Goal: Task Accomplishment & Management: Manage account settings

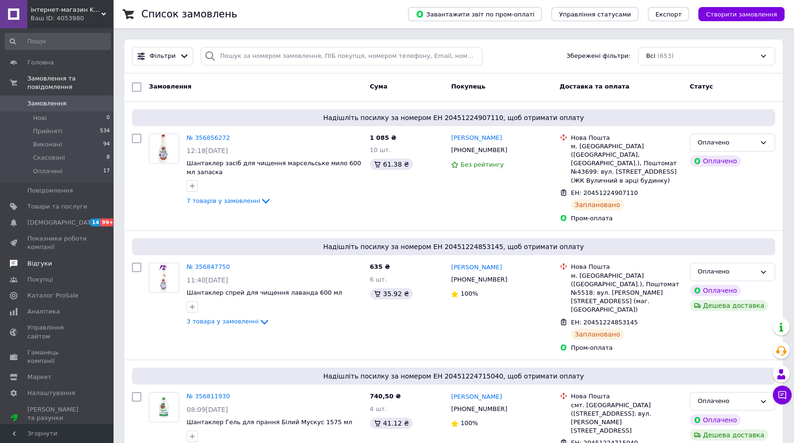
click at [45, 260] on span "Відгуки" at bounding box center [39, 264] width 25 height 8
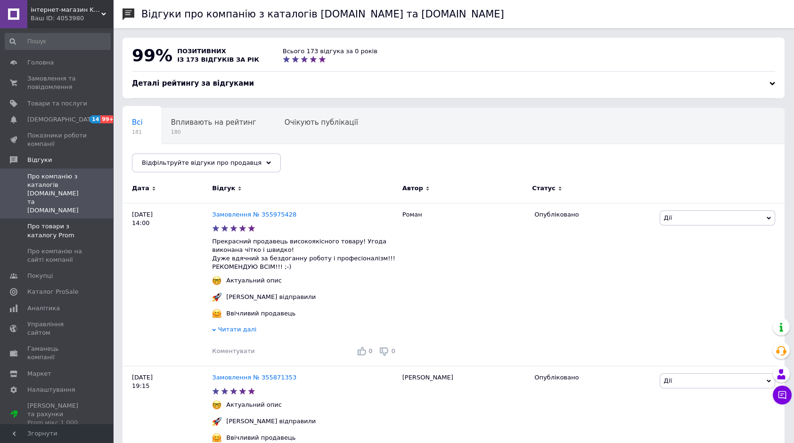
click at [63, 222] on span "Про товари з каталогу Prom" at bounding box center [57, 230] width 60 height 17
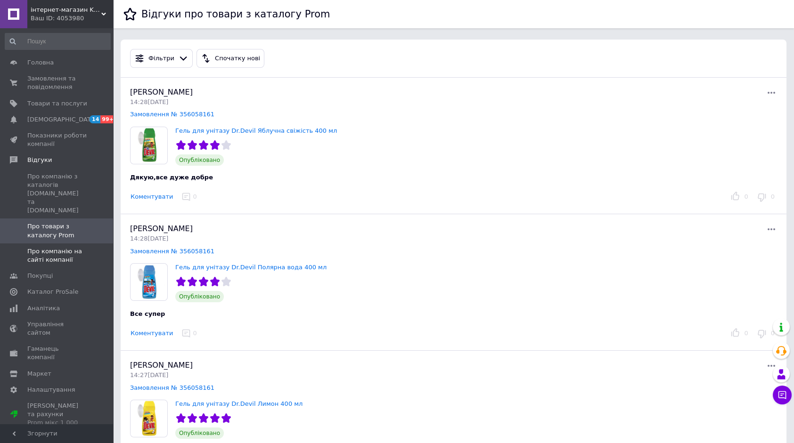
click at [63, 247] on span "Про компанію на сайті компанії" at bounding box center [57, 255] width 60 height 17
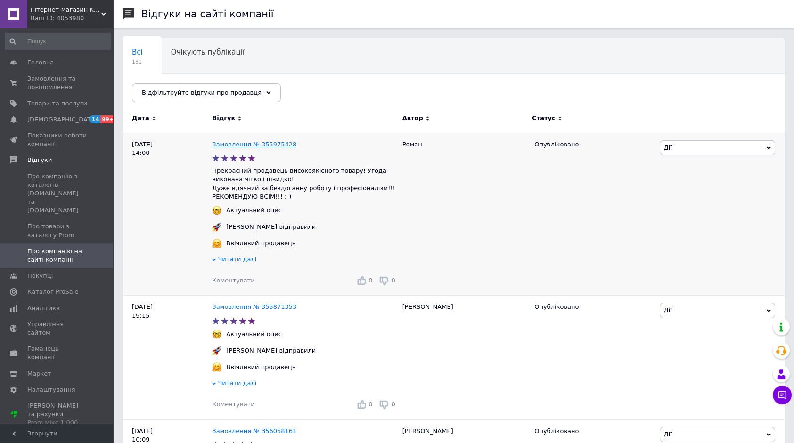
click at [259, 144] on link "Замовлення № 355975428" at bounding box center [254, 144] width 84 height 7
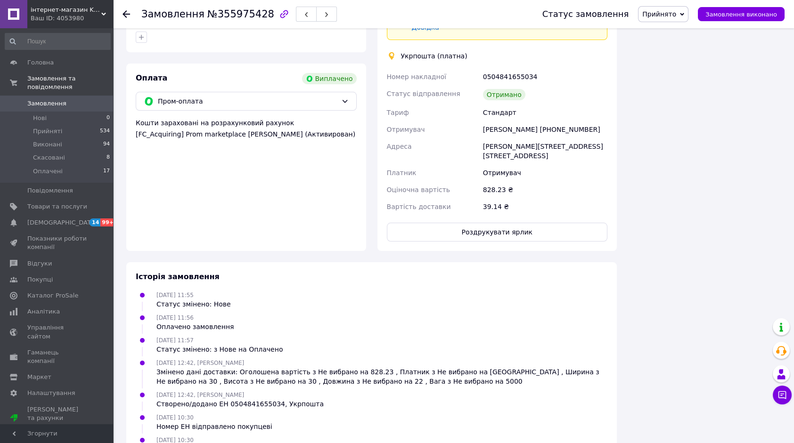
scroll to position [707, 0]
